Goal: Task Accomplishment & Management: Use online tool/utility

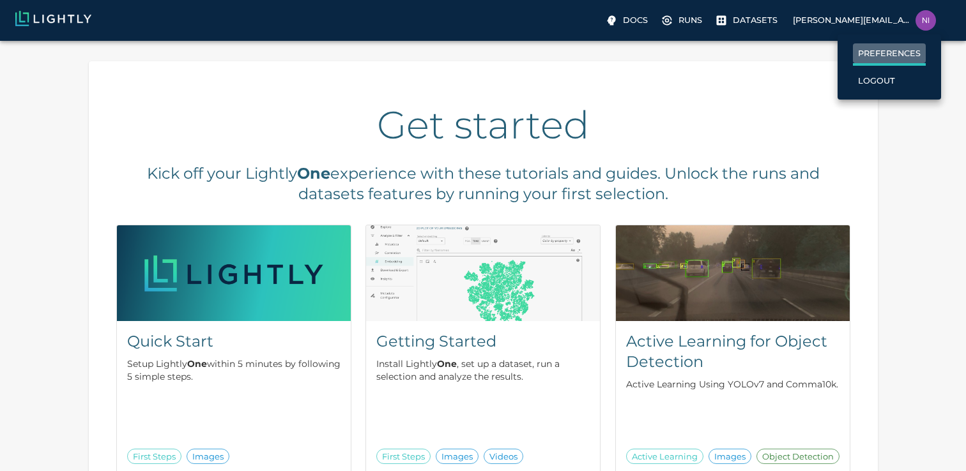
click at [891, 54] on p "Preferences" at bounding box center [889, 53] width 63 height 12
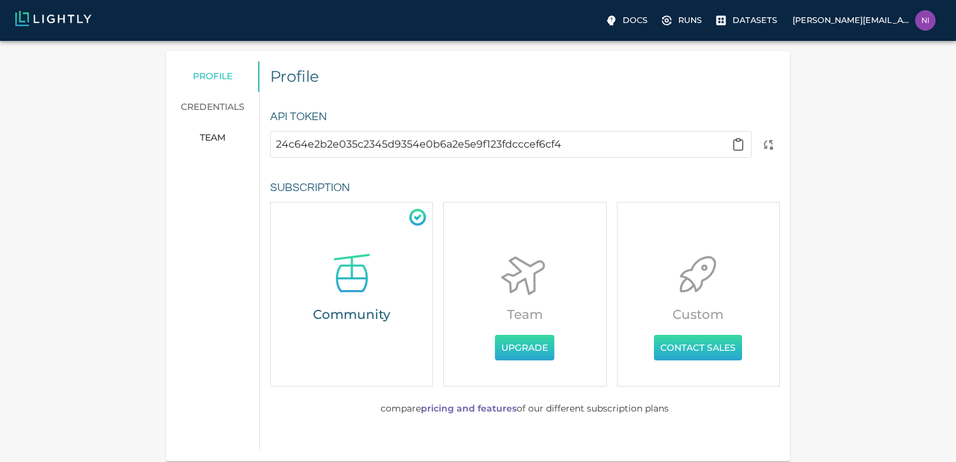
click at [210, 105] on link "credentials" at bounding box center [212, 107] width 93 height 31
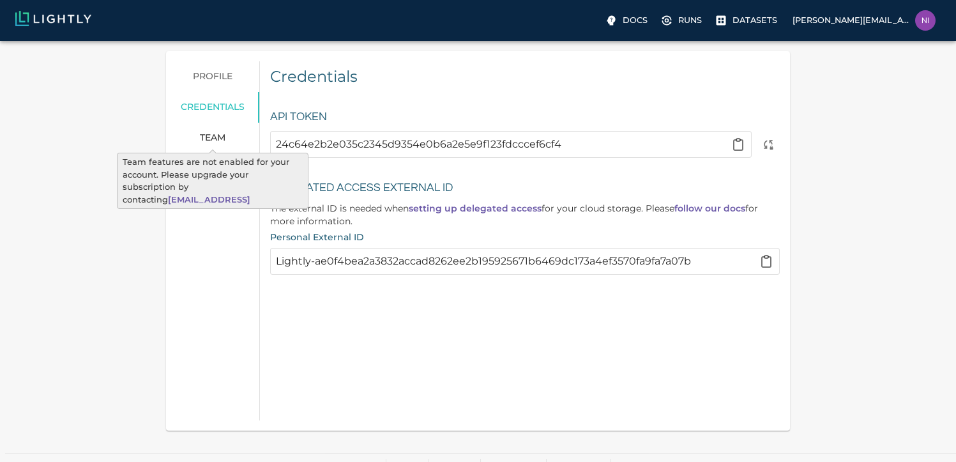
click at [217, 137] on span "team" at bounding box center [213, 137] width 26 height 11
click at [205, 136] on span "team" at bounding box center [213, 137] width 26 height 11
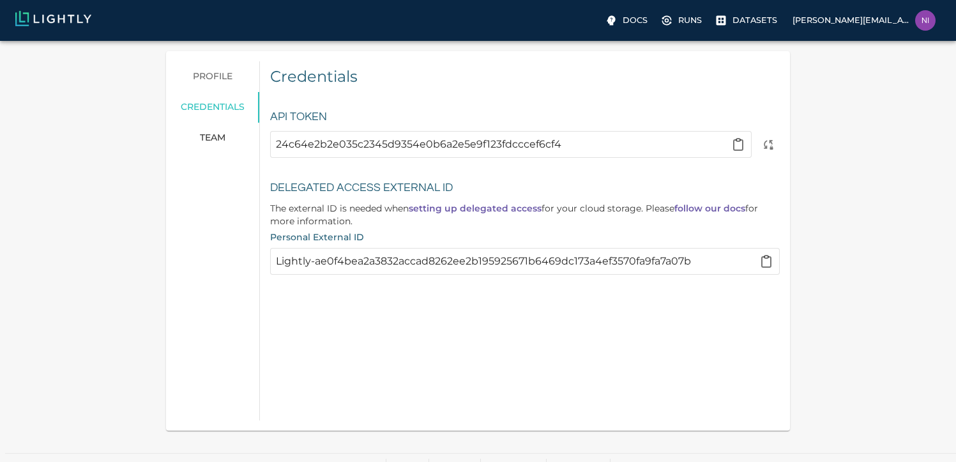
click at [213, 85] on link "profile" at bounding box center [212, 76] width 93 height 31
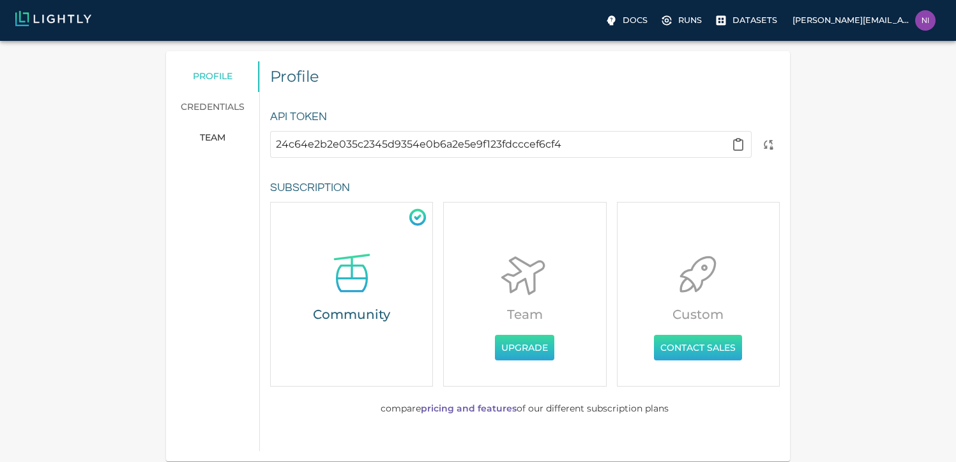
click at [685, 19] on p "Runs" at bounding box center [690, 20] width 24 height 12
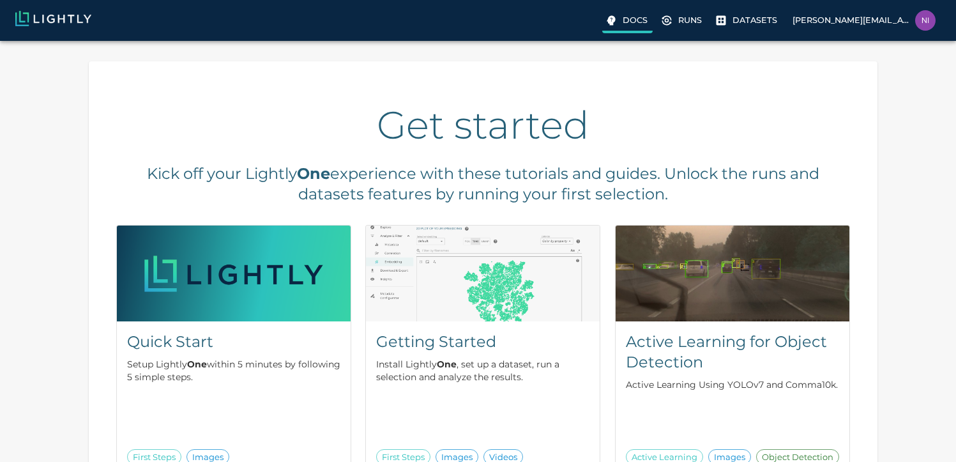
click at [619, 15] on label "Docs" at bounding box center [627, 21] width 50 height 23
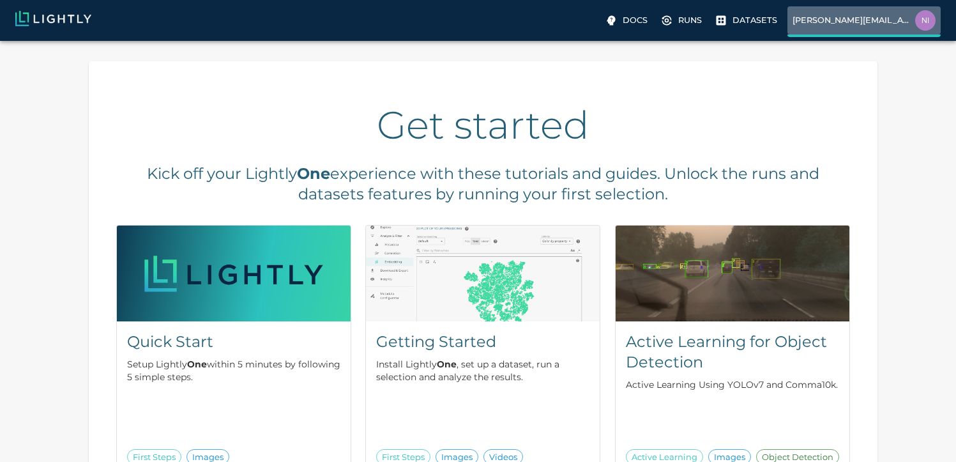
click at [857, 21] on p "[PERSON_NAME][EMAIL_ADDRESS][PERSON_NAME][DOMAIN_NAME]" at bounding box center [852, 20] width 118 height 12
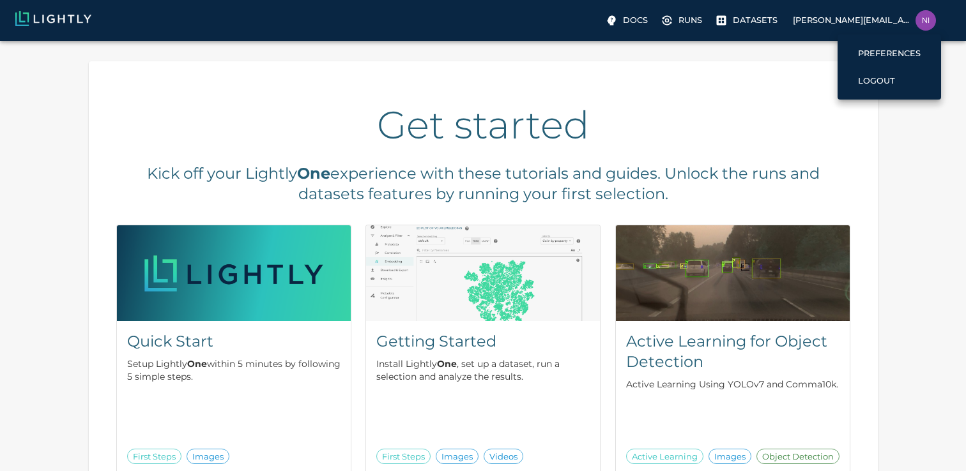
click at [746, 24] on div at bounding box center [483, 235] width 966 height 471
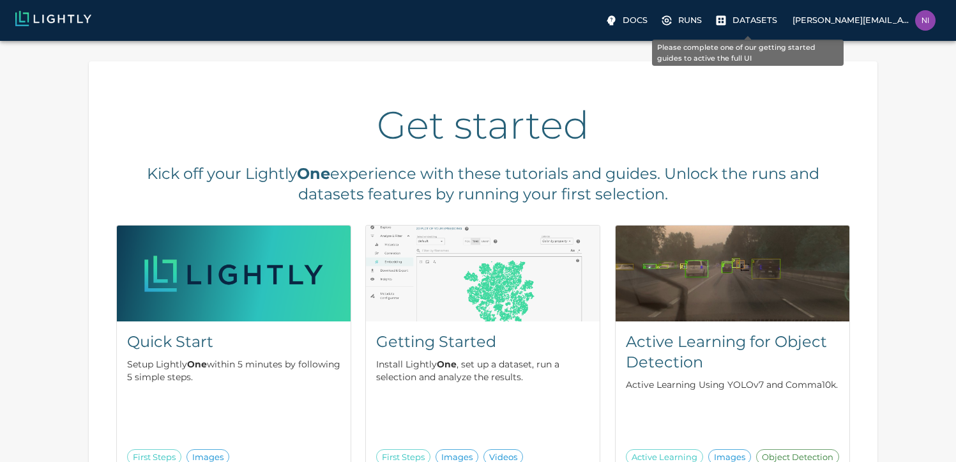
click at [733, 24] on p "Datasets" at bounding box center [755, 20] width 45 height 12
click at [742, 20] on p "Datasets" at bounding box center [755, 20] width 45 height 12
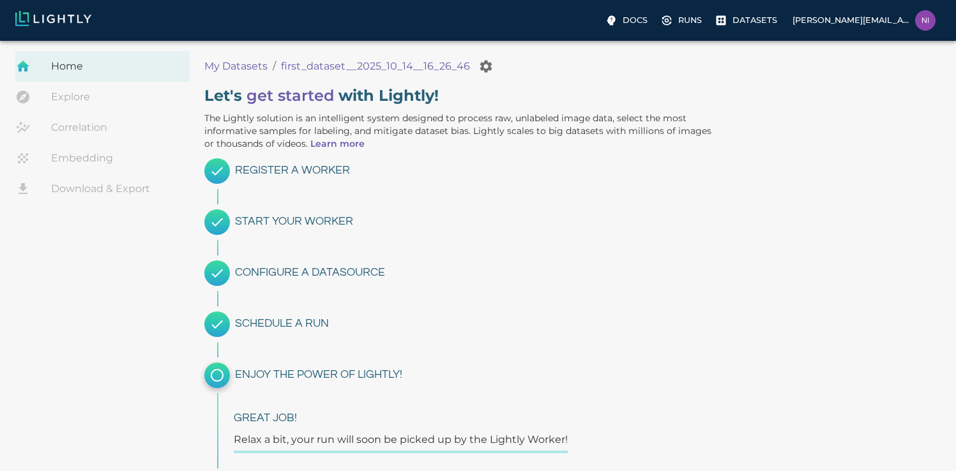
click at [234, 63] on p "My Datasets" at bounding box center [235, 66] width 63 height 15
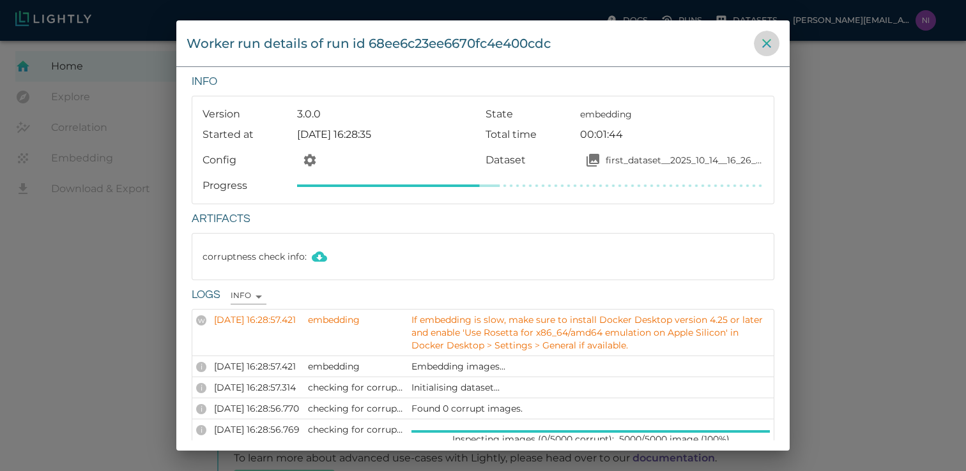
click at [766, 45] on icon "close" at bounding box center [766, 43] width 15 height 15
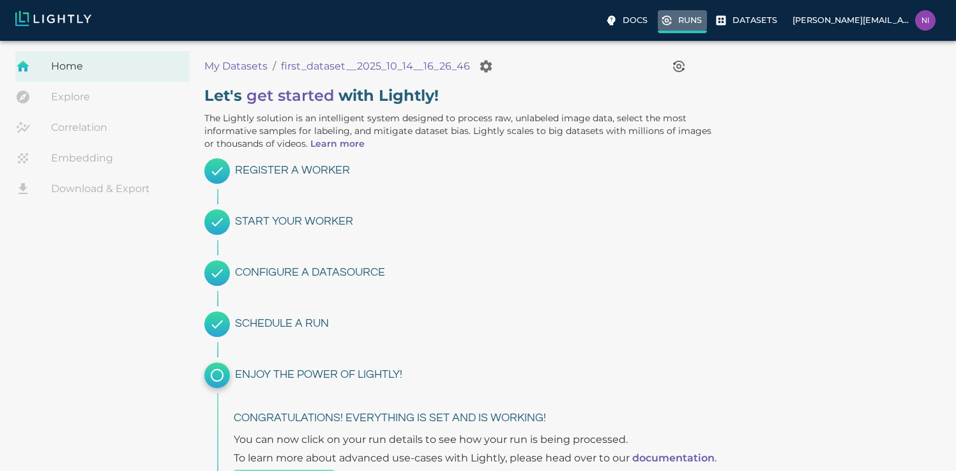
click at [680, 17] on p "Runs" at bounding box center [690, 20] width 24 height 12
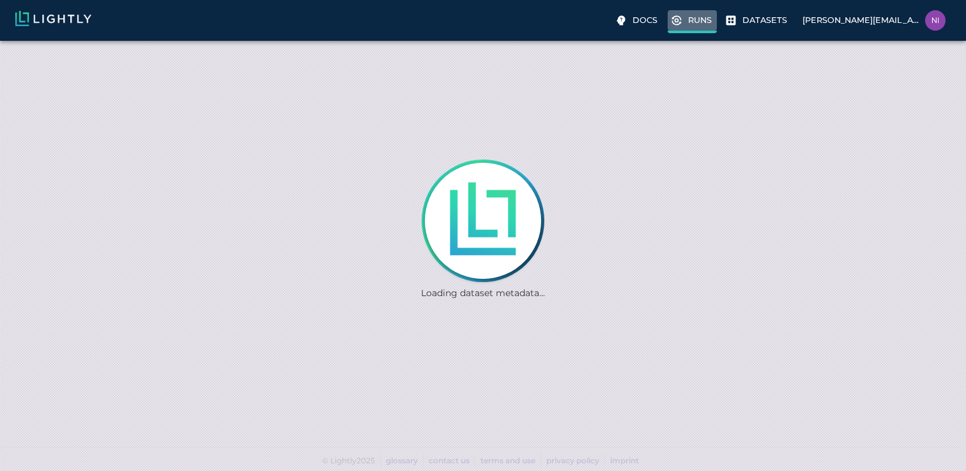
click at [700, 22] on p "Runs" at bounding box center [700, 20] width 24 height 12
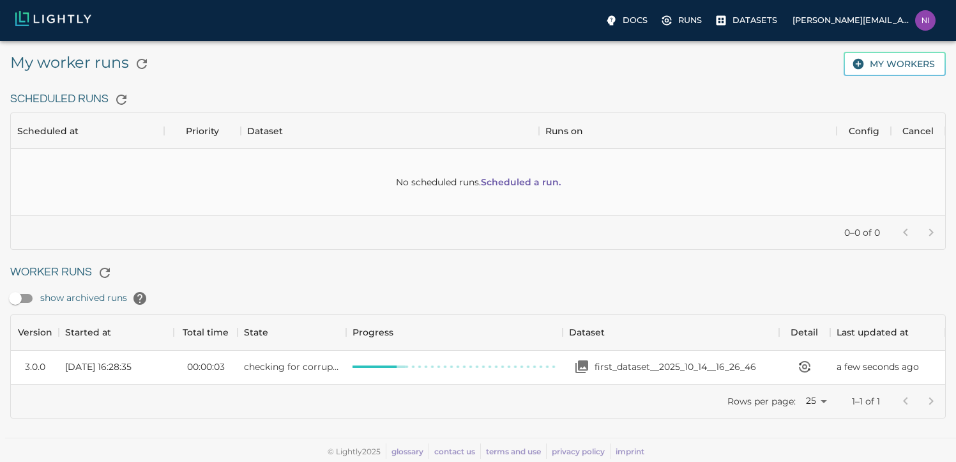
scroll to position [59, 925]
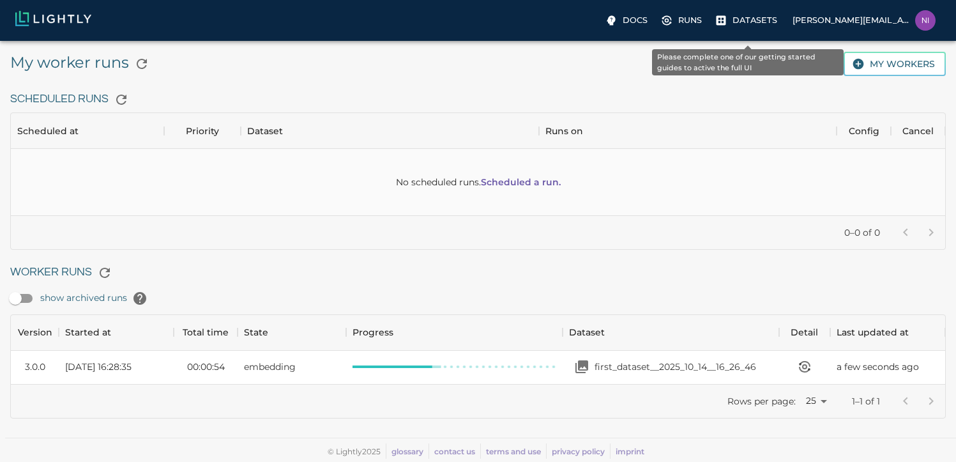
click at [755, 20] on p "Datasets" at bounding box center [755, 20] width 45 height 12
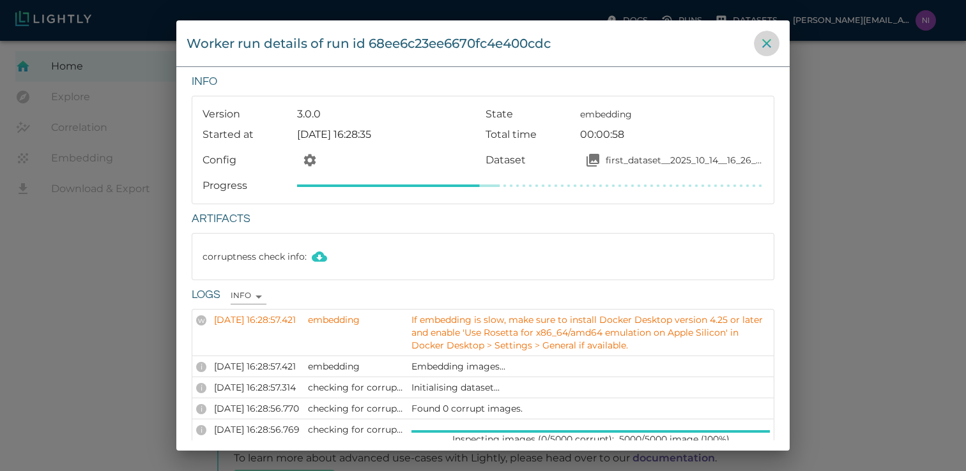
click at [774, 39] on button "close" at bounding box center [767, 44] width 26 height 26
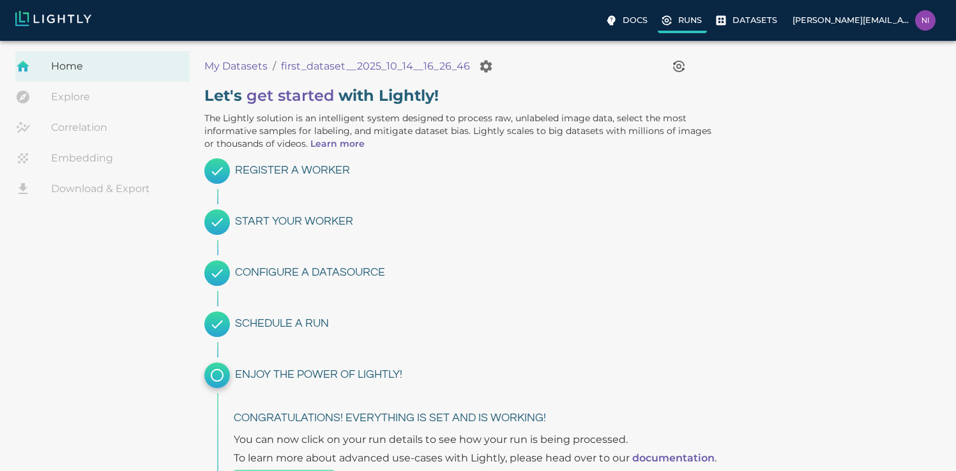
click at [669, 20] on icon at bounding box center [667, 20] width 3 height 3
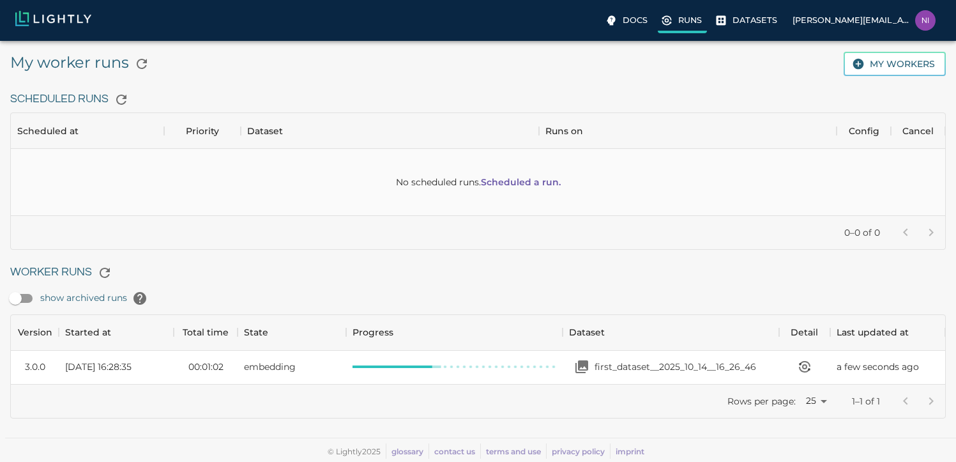
scroll to position [59, 925]
click at [110, 265] on icon "button" at bounding box center [104, 272] width 15 height 15
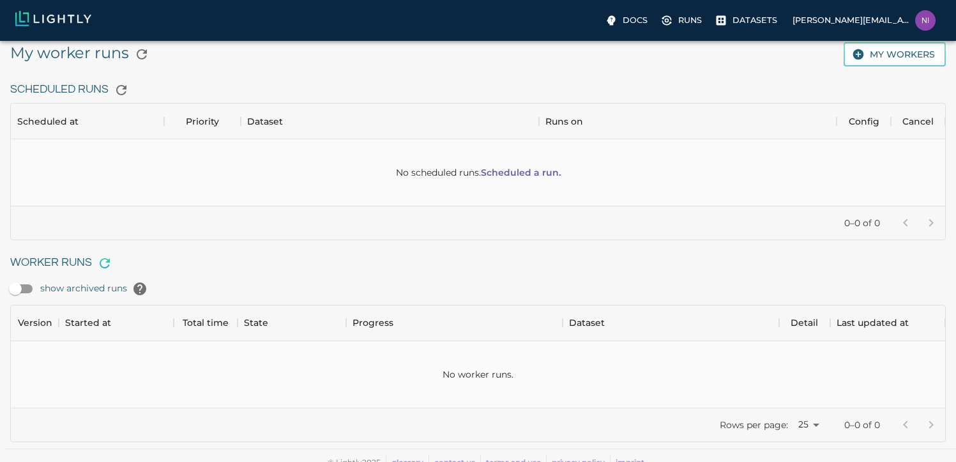
scroll to position [59, 925]
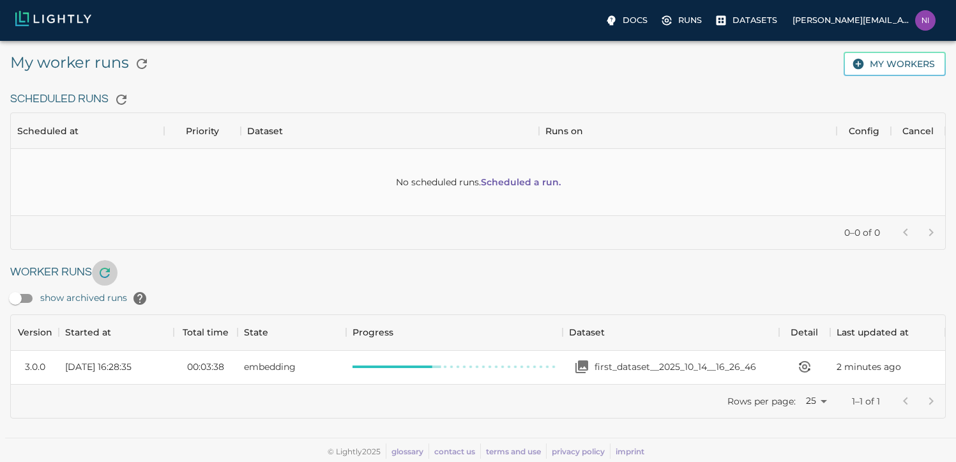
click at [110, 265] on icon "button" at bounding box center [104, 272] width 15 height 15
click at [308, 364] on div "embedding" at bounding box center [292, 367] width 109 height 33
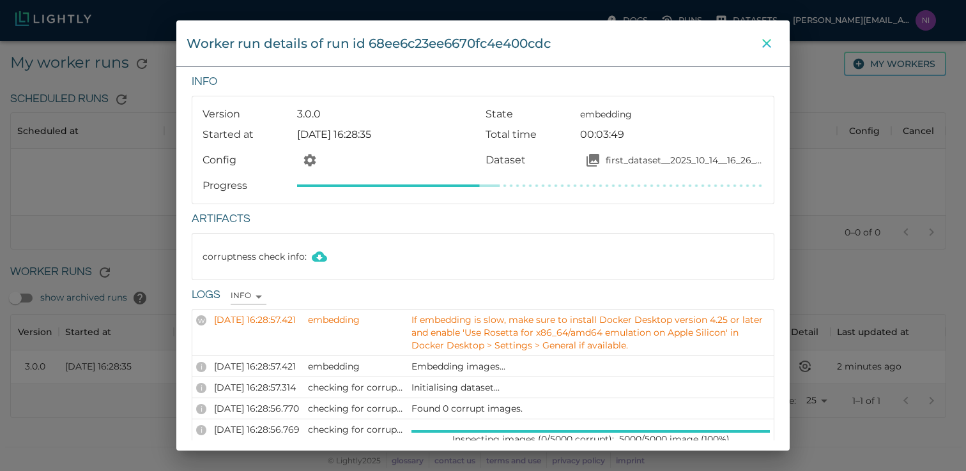
click at [763, 37] on icon "close" at bounding box center [766, 43] width 15 height 15
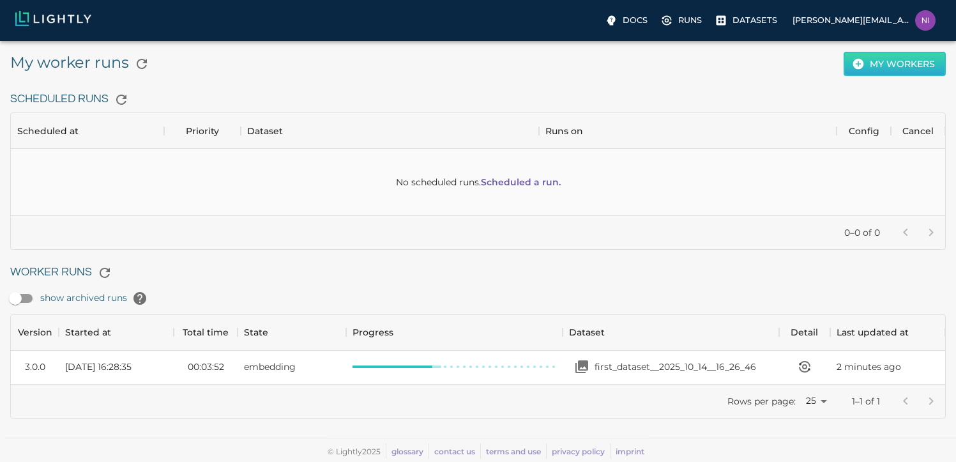
click at [910, 64] on button "My workers" at bounding box center [895, 64] width 102 height 25
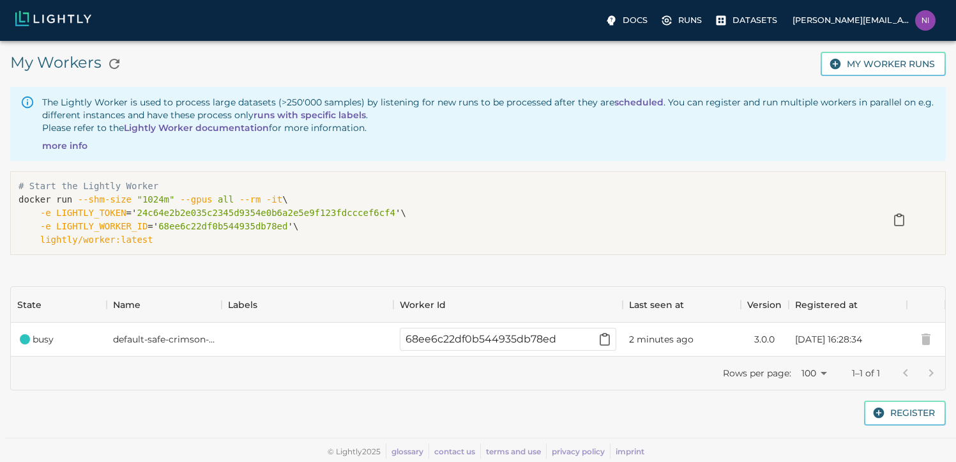
scroll to position [10, 0]
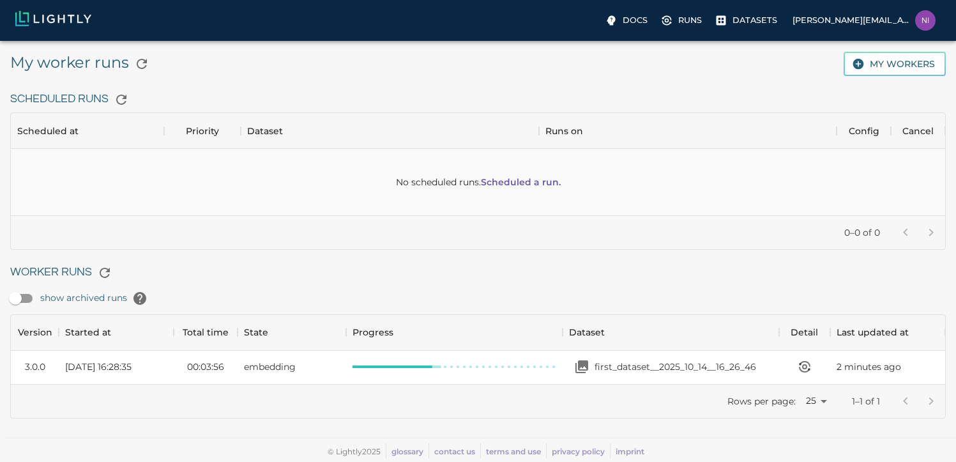
scroll to position [59, 925]
